Goal: Information Seeking & Learning: Learn about a topic

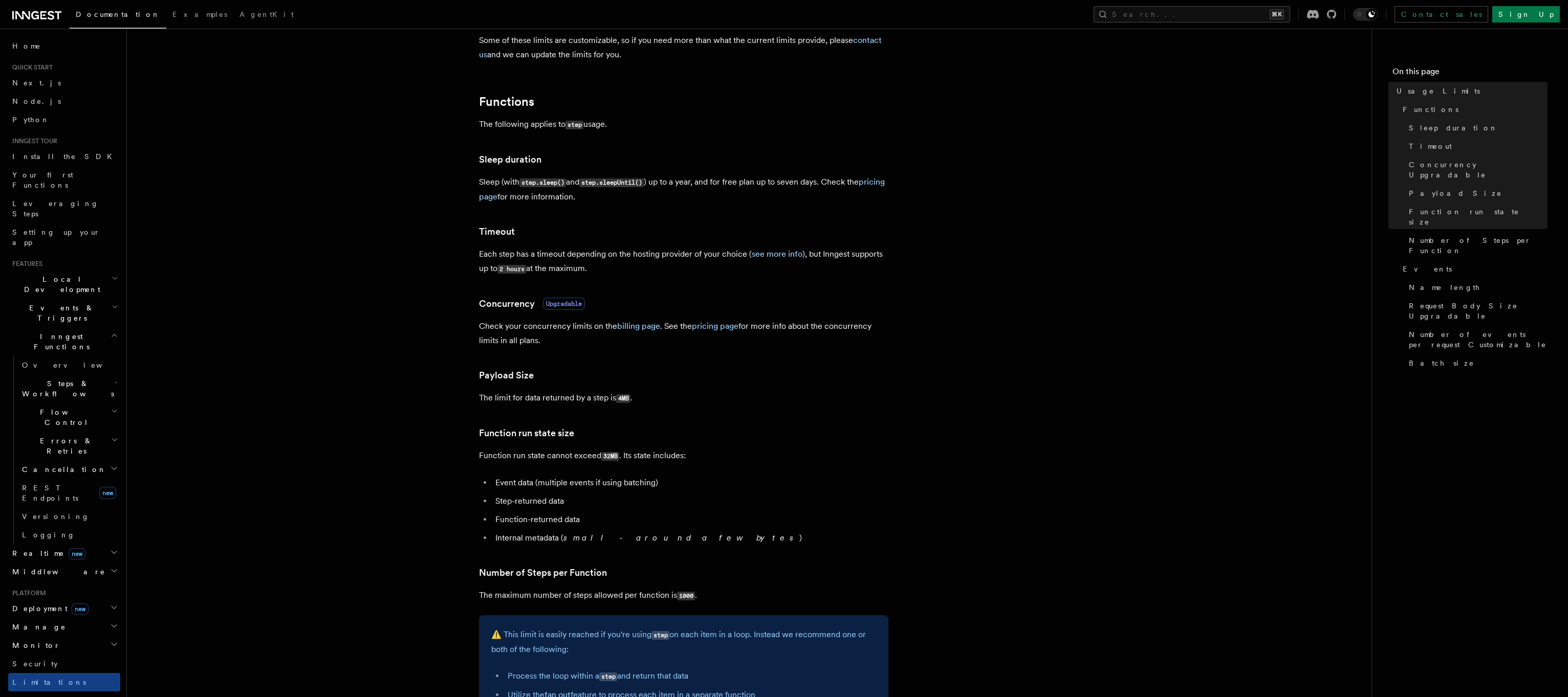
scroll to position [103, 0]
click at [546, 394] on p "The limit for data returned by a step is 4MB ." at bounding box center [684, 397] width 410 height 15
click at [418, 444] on article "Platform Usage Limits We have put some limits on the service to make sure we pr…" at bounding box center [749, 644] width 1212 height 1404
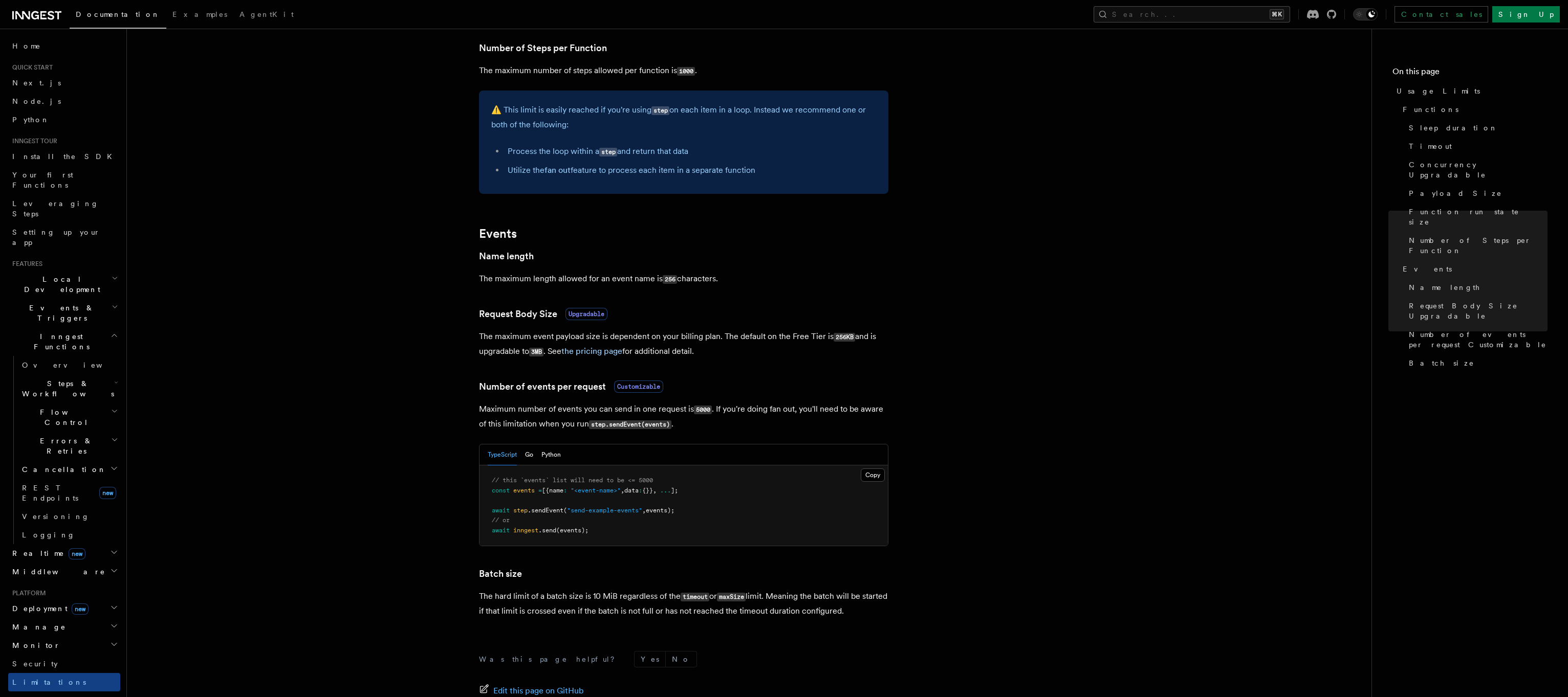
scroll to position [627, 0]
click at [513, 326] on article "Platform Usage Limits We have put some limits on the service to make sure we pr…" at bounding box center [749, 119] width 1212 height 1404
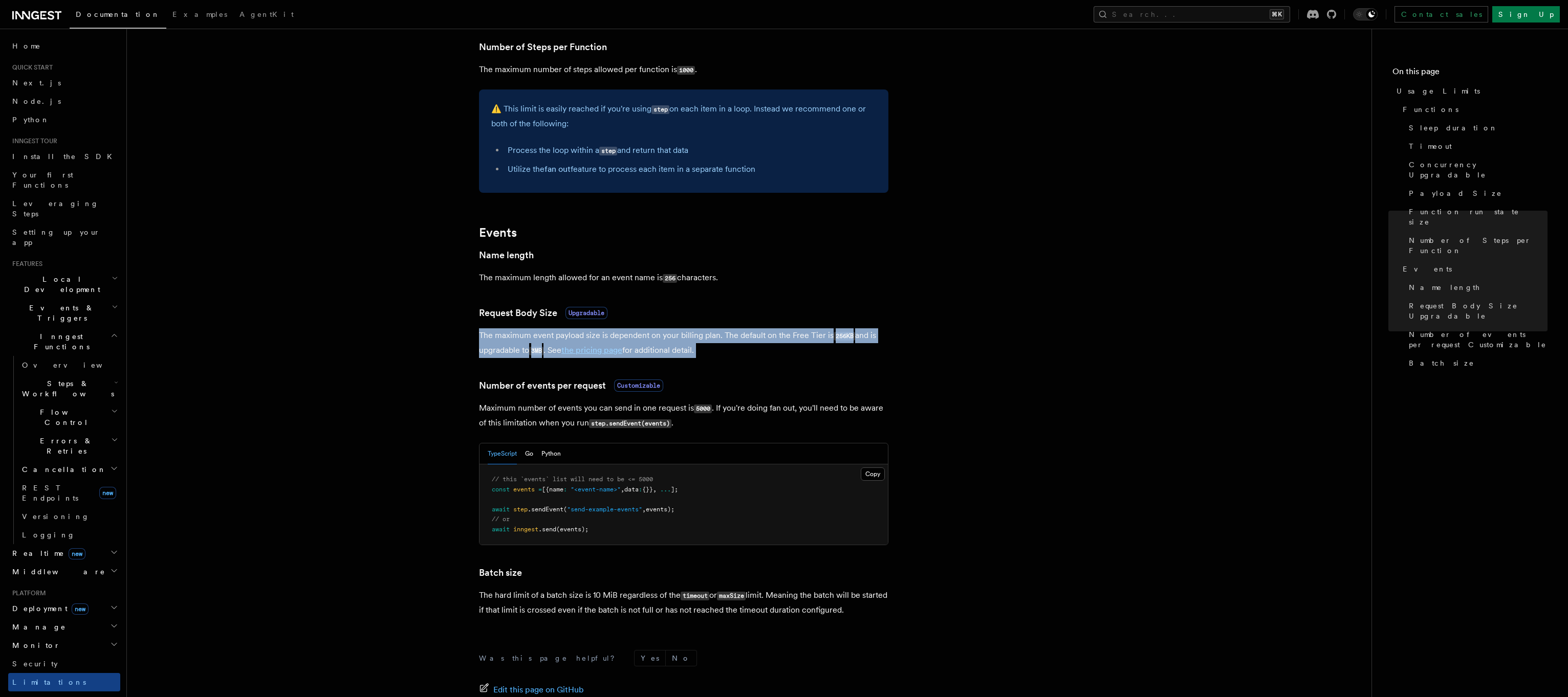
click at [405, 370] on article "Platform Usage Limits We have put some limits on the service to make sure we pr…" at bounding box center [749, 119] width 1212 height 1404
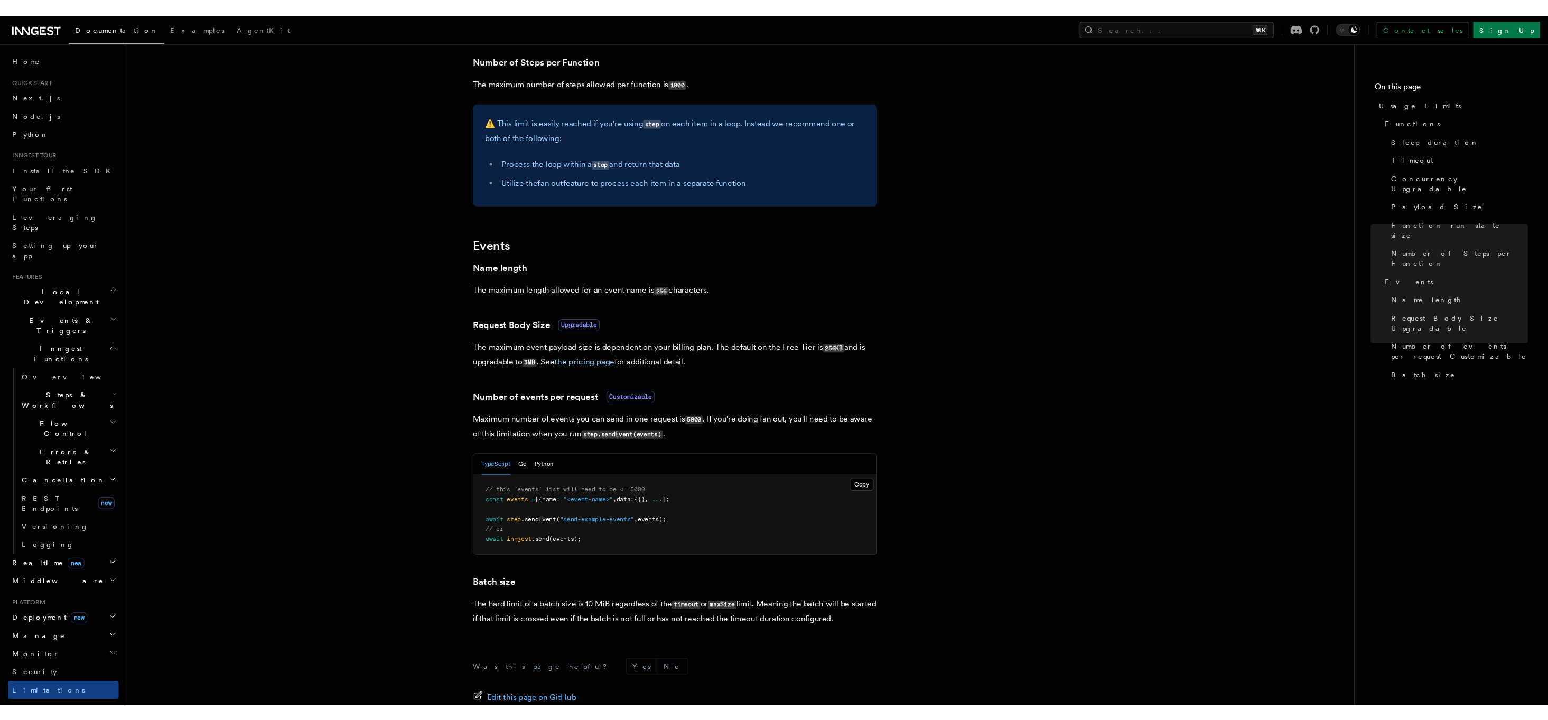
scroll to position [776, 0]
